Goal: Task Accomplishment & Management: Use online tool/utility

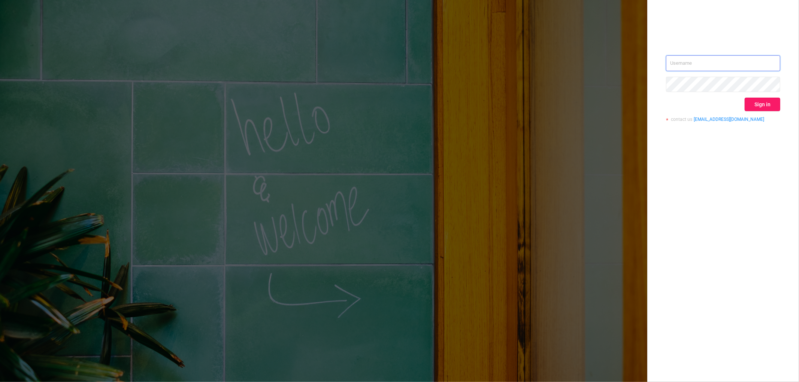
type input "[EMAIL_ADDRESS][DOMAIN_NAME]"
click at [769, 106] on button "Sign in" at bounding box center [762, 104] width 36 height 13
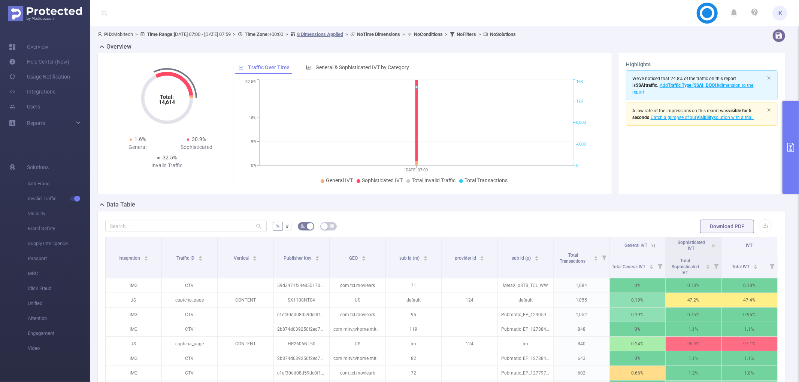
click at [791, 170] on button "primary" at bounding box center [790, 147] width 16 height 93
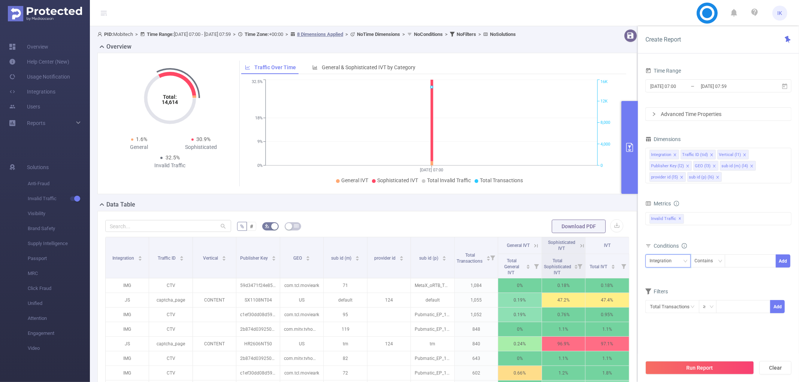
click at [680, 262] on div "Integration" at bounding box center [667, 261] width 37 height 12
click at [673, 314] on li "Publisher Key (l2)" at bounding box center [669, 313] width 49 height 12
click at [721, 263] on icon "icon: down" at bounding box center [719, 261] width 4 height 4
click at [718, 294] on li "Is" at bounding box center [715, 289] width 50 height 12
click at [670, 82] on input "[DATE] 07:00" at bounding box center [679, 86] width 61 height 10
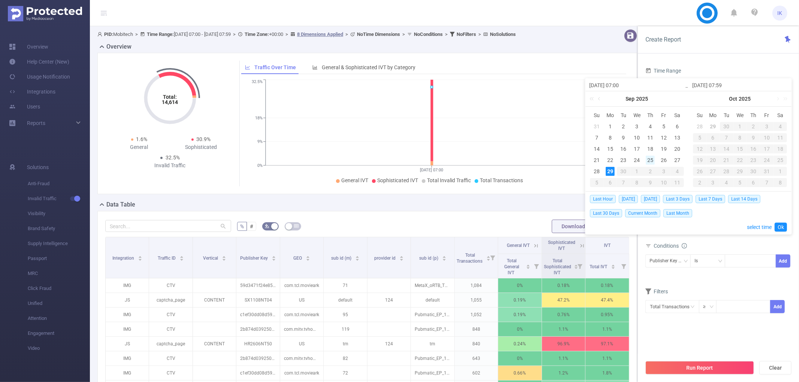
click at [651, 160] on div "25" at bounding box center [650, 160] width 9 height 9
click at [611, 174] on div "29" at bounding box center [610, 171] width 9 height 9
type input "[DATE] 07:00"
click at [777, 227] on link "Ok" at bounding box center [780, 227] width 12 height 9
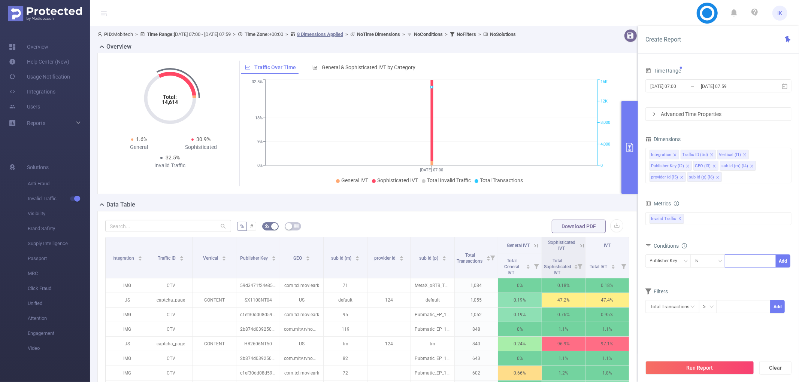
click at [742, 259] on div at bounding box center [750, 261] width 43 height 12
paste input "GPD220725GAM"
type input "GPD220725GAM"
click at [743, 276] on li "GPD220725GAM" at bounding box center [753, 277] width 57 height 12
click at [779, 264] on button "Add" at bounding box center [783, 261] width 15 height 13
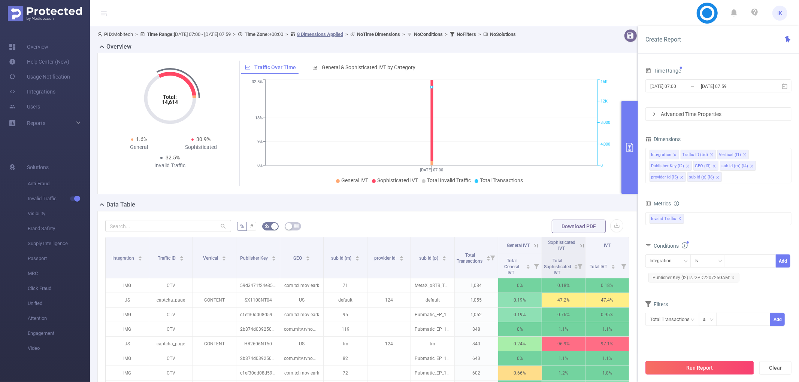
click at [726, 367] on button "Run Report" at bounding box center [699, 367] width 109 height 13
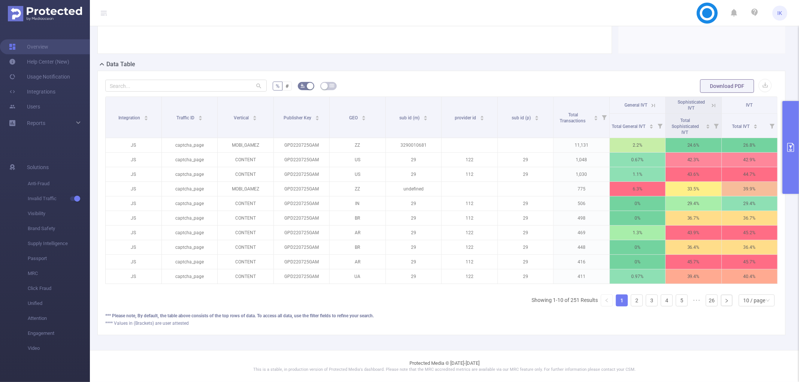
scroll to position [148, 0]
click at [745, 302] on div "10 / page" at bounding box center [754, 300] width 22 height 11
click at [747, 288] on li "50 / page" at bounding box center [750, 294] width 36 height 12
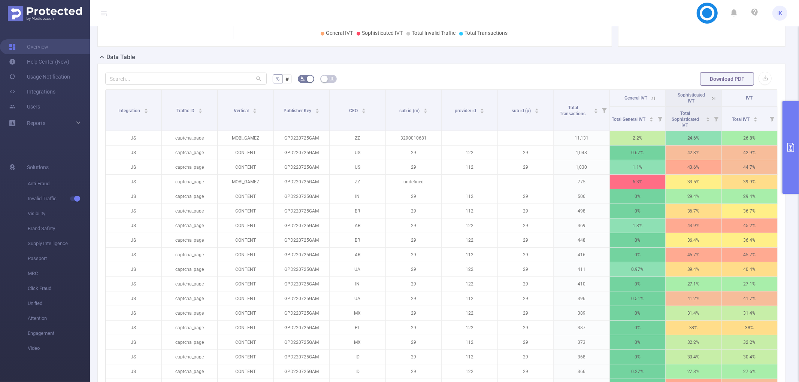
click at [791, 128] on button "primary" at bounding box center [790, 147] width 16 height 93
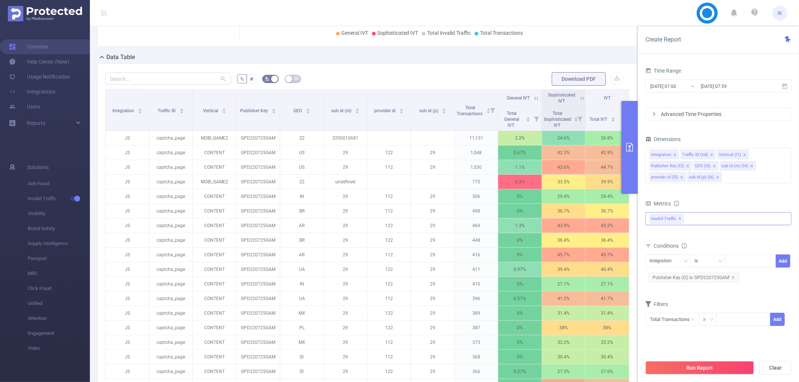
click at [716, 216] on div "Invalid Traffic ✕" at bounding box center [718, 218] width 146 height 13
click at [706, 224] on span "Anti-Fraud" at bounding box center [726, 222] width 128 height 10
click at [751, 198] on form "Dimensions Integration Traffic ID (tid) Vertical (l1) Publisher Key (l2) GEO (l…" at bounding box center [718, 235] width 146 height 202
click at [698, 364] on button "Run Report" at bounding box center [699, 367] width 109 height 13
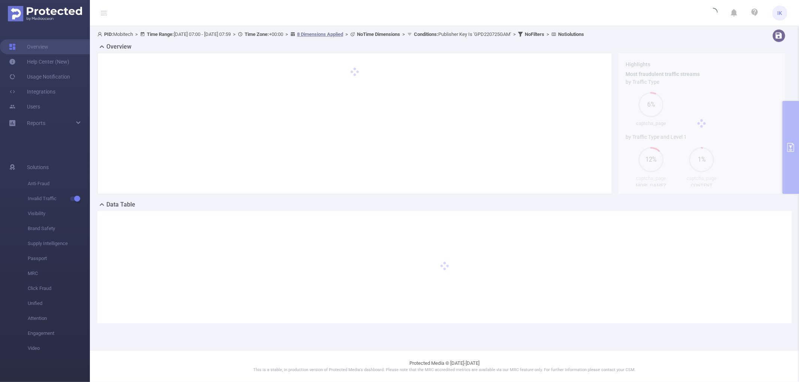
scroll to position [0, 0]
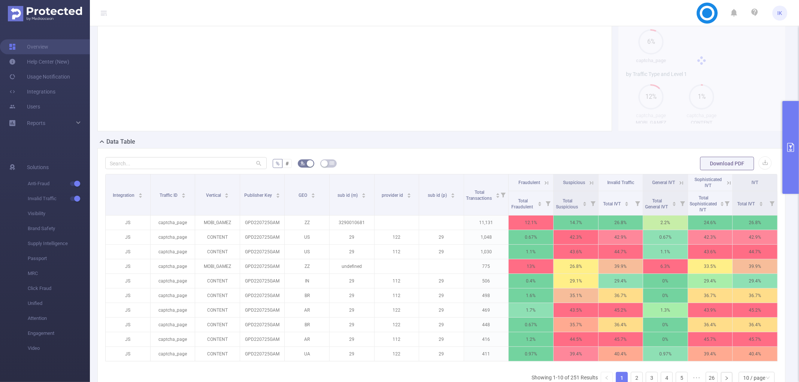
scroll to position [155, 0]
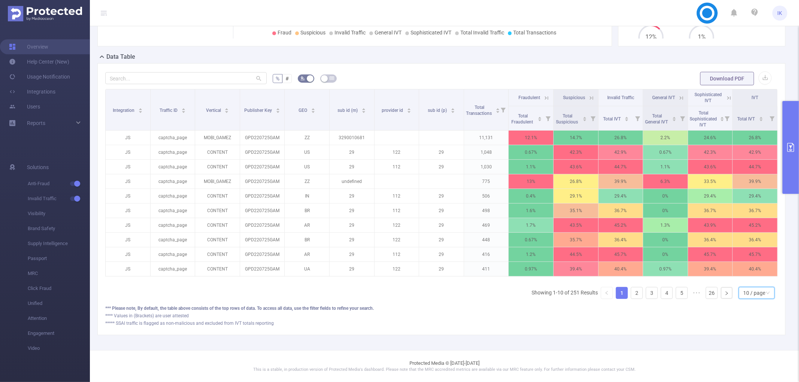
click at [753, 293] on div "10 / page" at bounding box center [754, 293] width 22 height 11
click at [753, 281] on li "50 / page" at bounding box center [750, 287] width 36 height 12
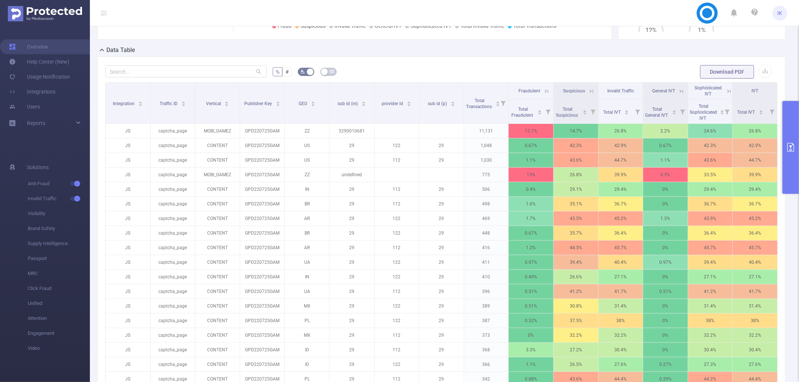
click at [796, 140] on button "primary" at bounding box center [790, 147] width 16 height 93
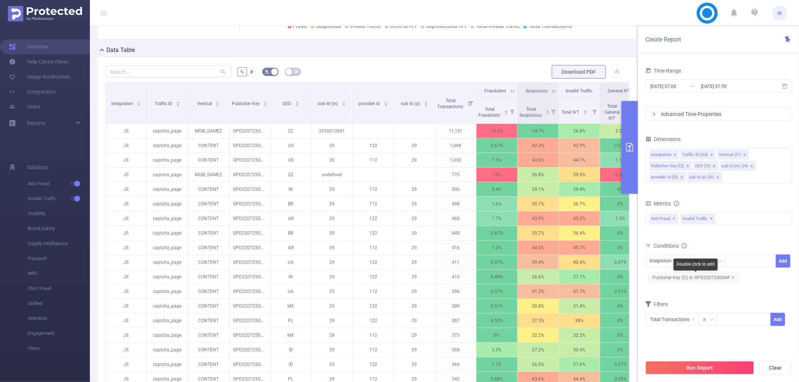
click at [732, 277] on icon "icon: close" at bounding box center [733, 278] width 4 height 4
click at [669, 259] on div "Integration" at bounding box center [662, 261] width 27 height 12
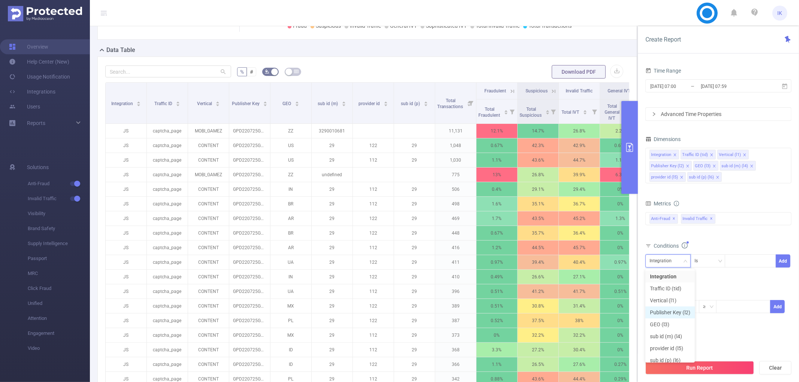
click at [675, 313] on li "Publisher Key (l2)" at bounding box center [669, 313] width 49 height 12
click at [736, 262] on div at bounding box center [750, 261] width 43 height 12
paste input "GPD200824GAM"
type input "GPD200824GAM"
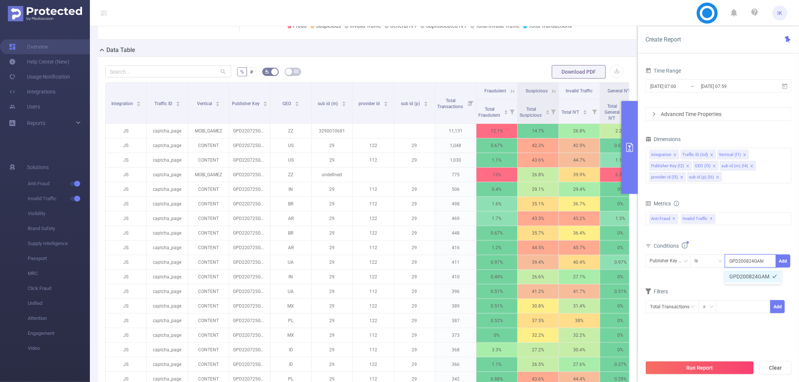
click at [740, 275] on li "GPD200824GAM" at bounding box center [753, 277] width 57 height 12
click at [783, 258] on button "Add" at bounding box center [783, 261] width 15 height 13
click at [731, 368] on button "Run Report" at bounding box center [699, 367] width 109 height 13
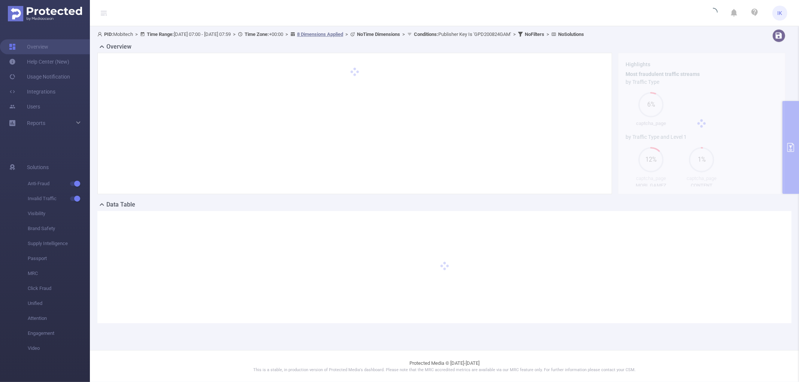
scroll to position [0, 0]
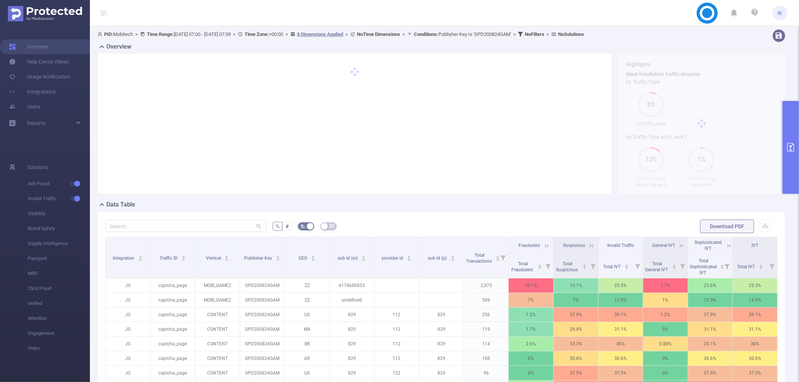
scroll to position [155, 0]
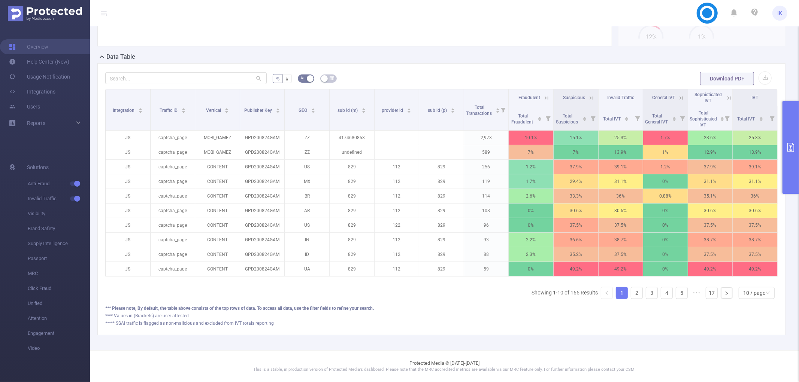
click at [752, 304] on div "Integration Traffic ID Vertical Publisher Key GEO sub id (m) provider id sub id…" at bounding box center [441, 197] width 672 height 216
click at [753, 298] on div "10 / page" at bounding box center [754, 293] width 22 height 11
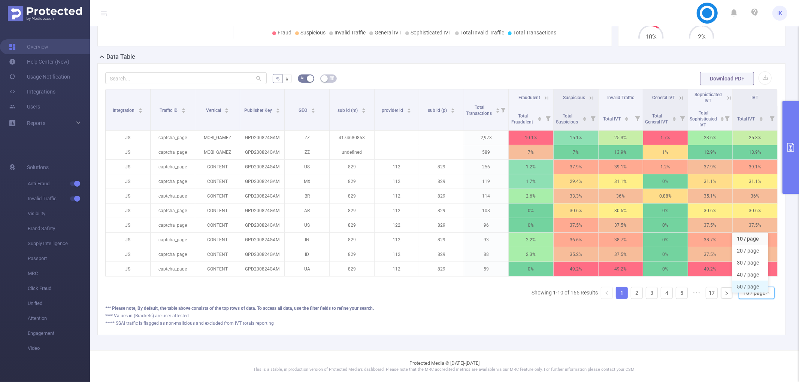
click at [751, 281] on li "50 / page" at bounding box center [750, 287] width 36 height 12
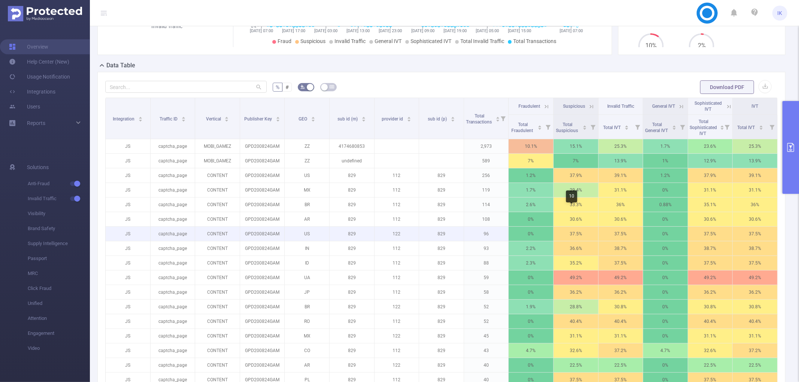
scroll to position [72, 0]
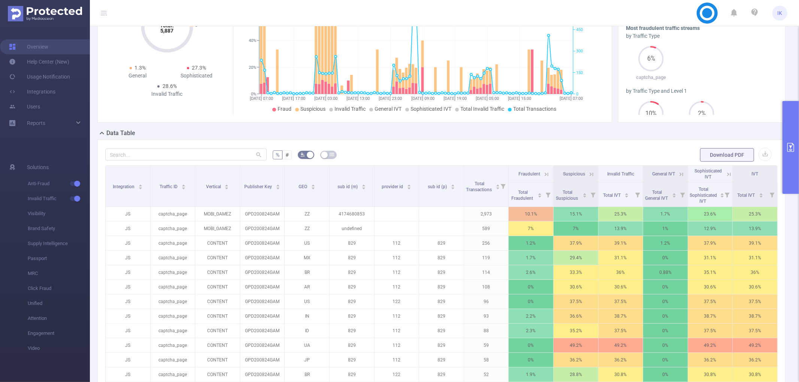
click at [584, 170] on th "Suspicious" at bounding box center [575, 174] width 45 height 17
click at [586, 170] on icon at bounding box center [590, 173] width 9 height 7
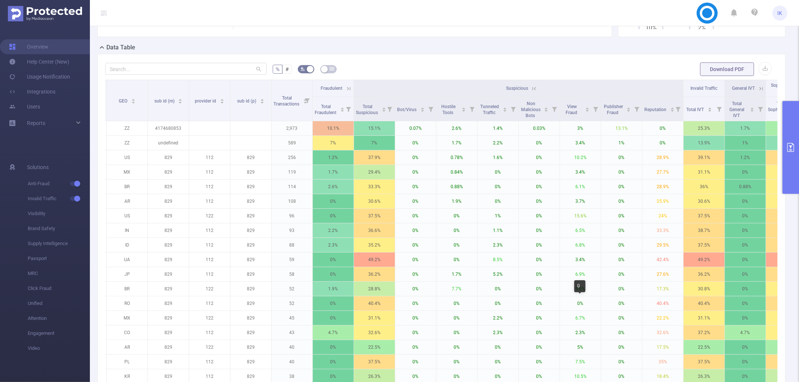
scroll to position [155, 0]
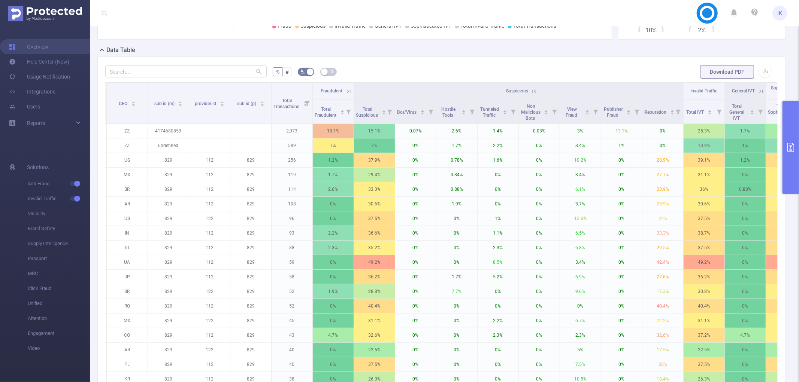
click at [536, 91] on icon at bounding box center [534, 91] width 7 height 7
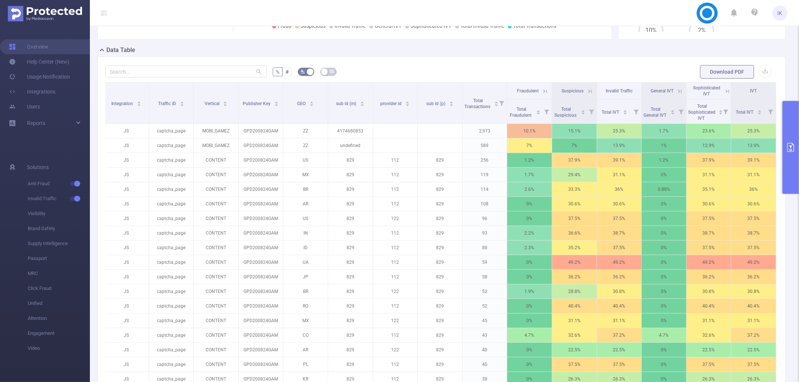
scroll to position [0, 1]
click at [798, 136] on button "primary" at bounding box center [790, 147] width 16 height 93
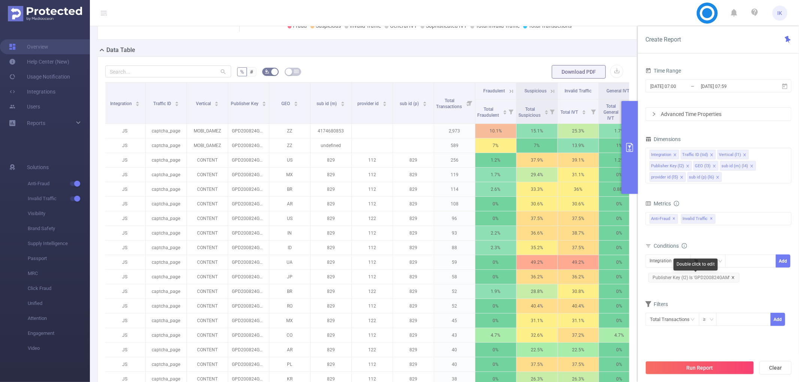
click at [731, 276] on icon "icon: close" at bounding box center [733, 278] width 4 height 4
click at [652, 258] on div "Integration" at bounding box center [662, 261] width 27 height 12
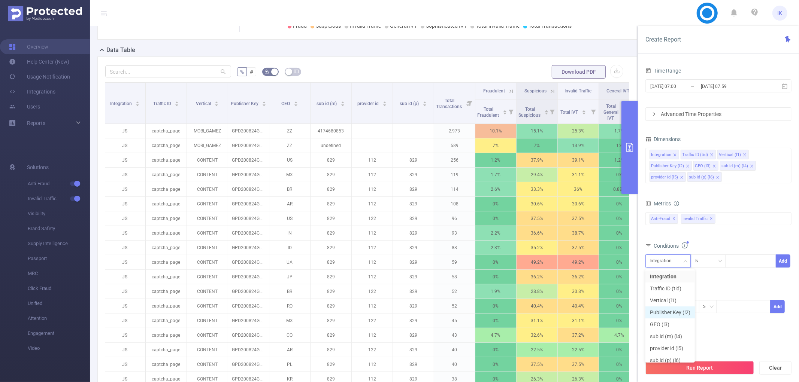
click at [679, 310] on li "Publisher Key (l2)" at bounding box center [669, 313] width 49 height 12
click at [741, 263] on div at bounding box center [750, 261] width 43 height 12
paste input "LNV2201MG"
type input "LNV2201MG"
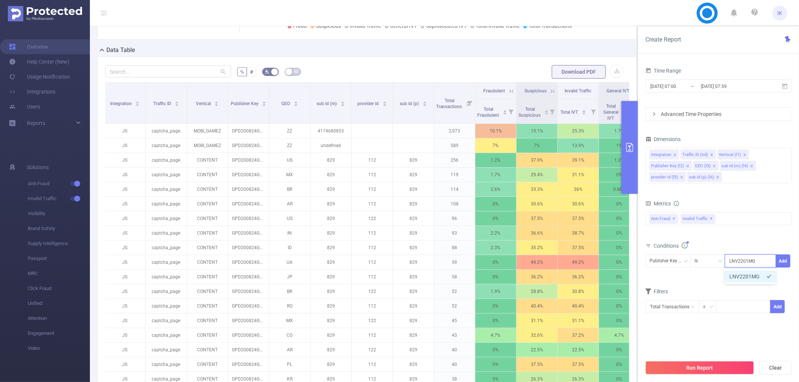
click at [758, 274] on li "LNV2201MG" at bounding box center [750, 277] width 51 height 12
click at [792, 259] on div "Time Range [DATE] 07:00 _ [DATE] 07:59 Advanced Time Properties Dimensions Inte…" at bounding box center [718, 226] width 161 height 337
click at [785, 259] on button "Add" at bounding box center [783, 261] width 15 height 13
click at [719, 365] on button "Run Report" at bounding box center [699, 367] width 109 height 13
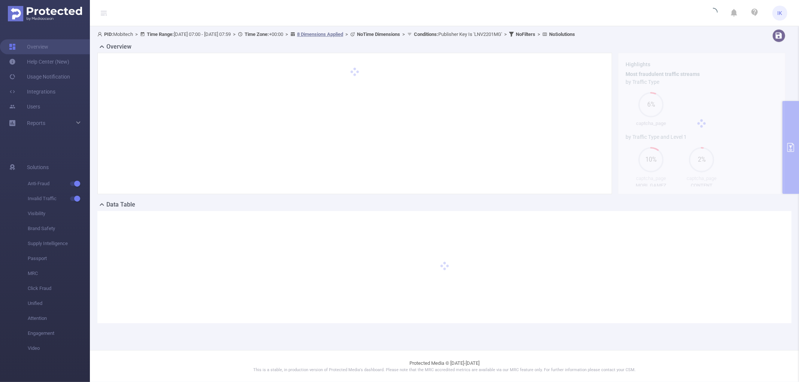
scroll to position [0, 0]
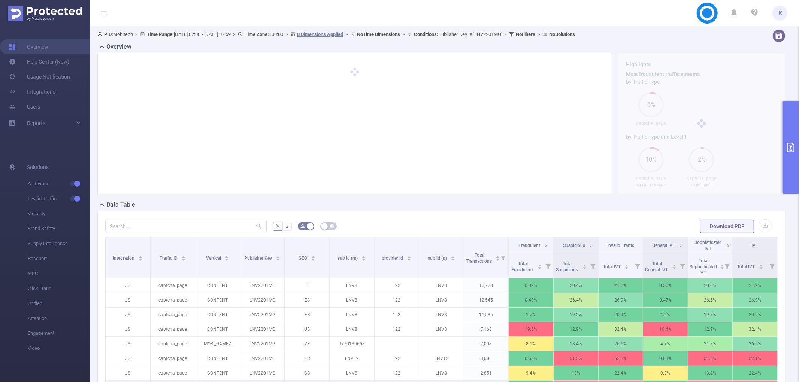
scroll to position [125, 0]
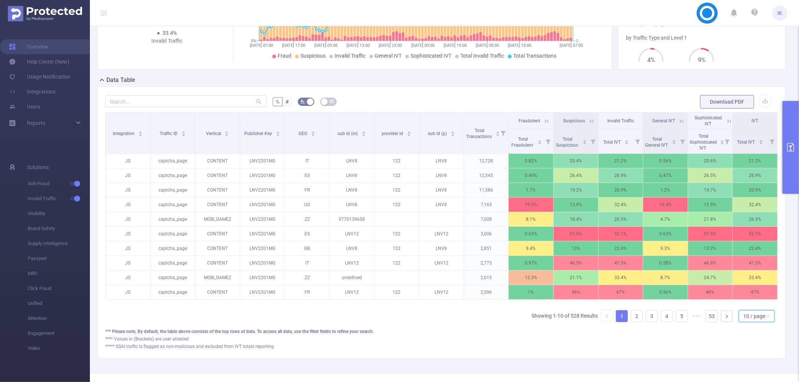
click at [743, 322] on div "10 / page" at bounding box center [754, 316] width 22 height 11
click at [741, 311] on li "50 / page" at bounding box center [750, 310] width 36 height 12
